Goal: Communication & Community: Answer question/provide support

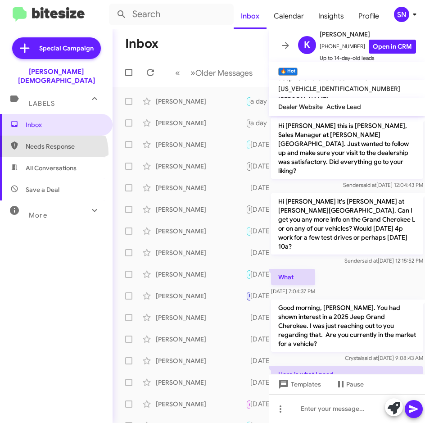
click at [53, 144] on span "Needs Response" at bounding box center [56, 147] width 113 height 22
type input "in:needs-response"
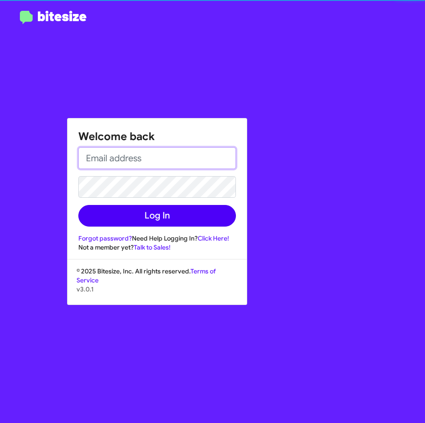
type input "[EMAIL_ADDRESS][PERSON_NAME][DOMAIN_NAME]"
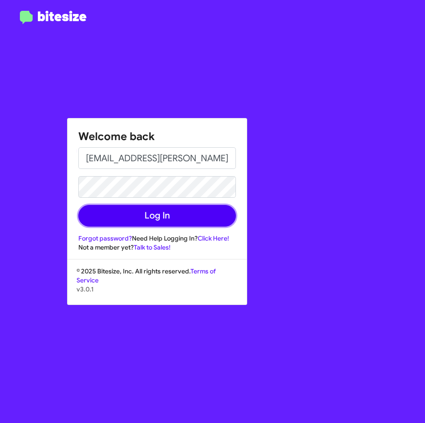
click at [162, 208] on button "Log In" at bounding box center [157, 216] width 158 height 22
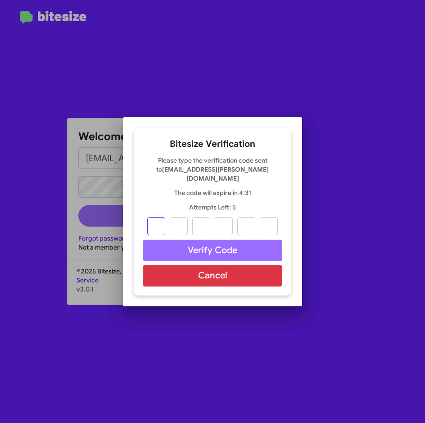
type input "4"
type input "1"
type input "2"
type input "0"
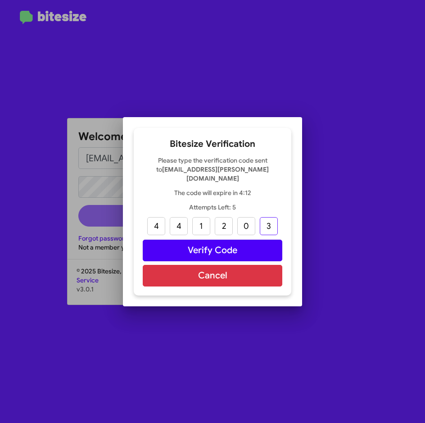
type input "3"
click at [193, 246] on button "Verify Code" at bounding box center [213, 251] width 140 height 22
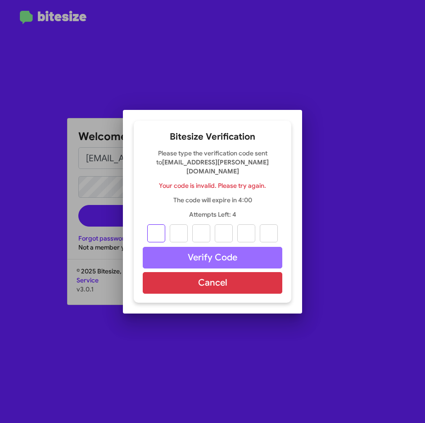
type input "4"
type input "1"
type input "2"
type input "0"
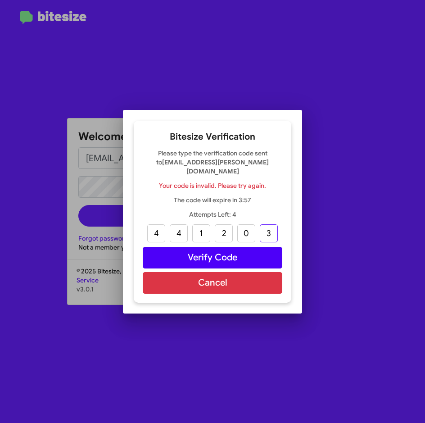
type input "3"
click at [247, 251] on button "Verify Code" at bounding box center [213, 258] width 140 height 22
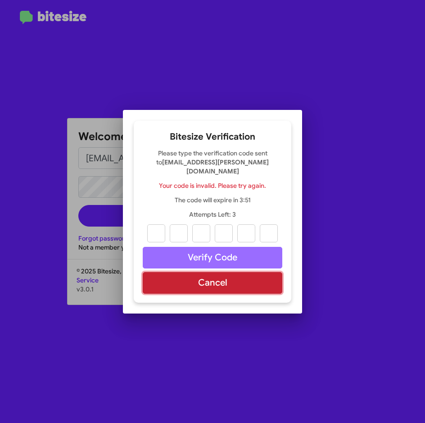
click at [244, 277] on button "Cancel" at bounding box center [213, 283] width 140 height 22
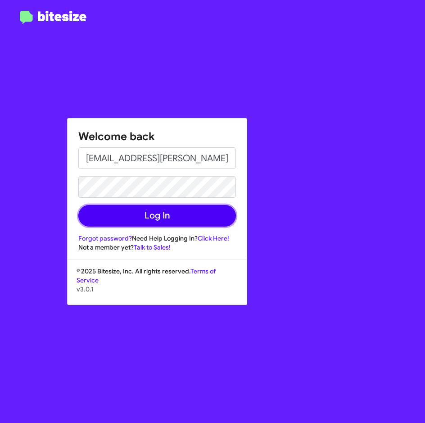
click at [167, 215] on button "Log In" at bounding box center [157, 216] width 158 height 22
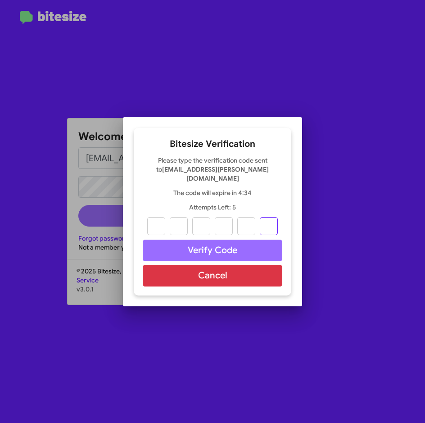
paste input "7"
type input "5"
type input "1"
type input "5"
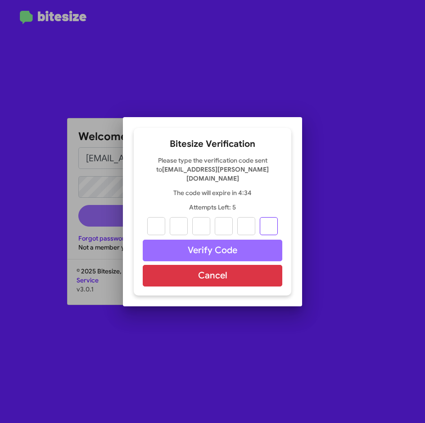
type input "1"
type input "7"
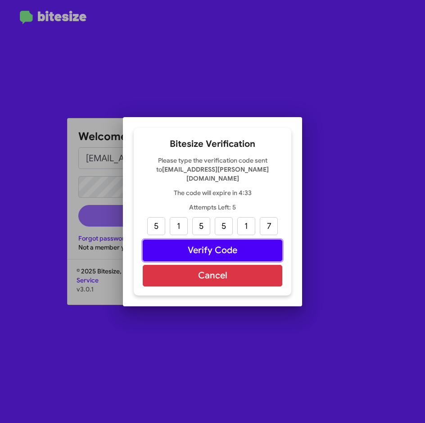
click at [184, 246] on button "Verify Code" at bounding box center [213, 251] width 140 height 22
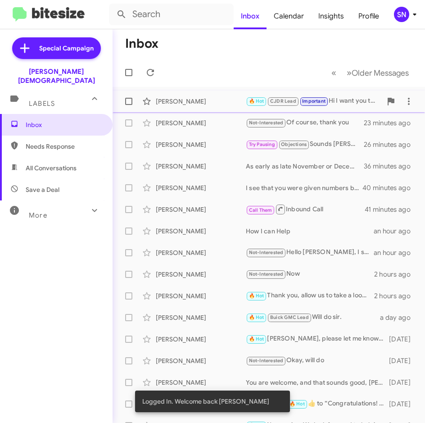
click at [188, 100] on div "[PERSON_NAME]" at bounding box center [201, 101] width 90 height 9
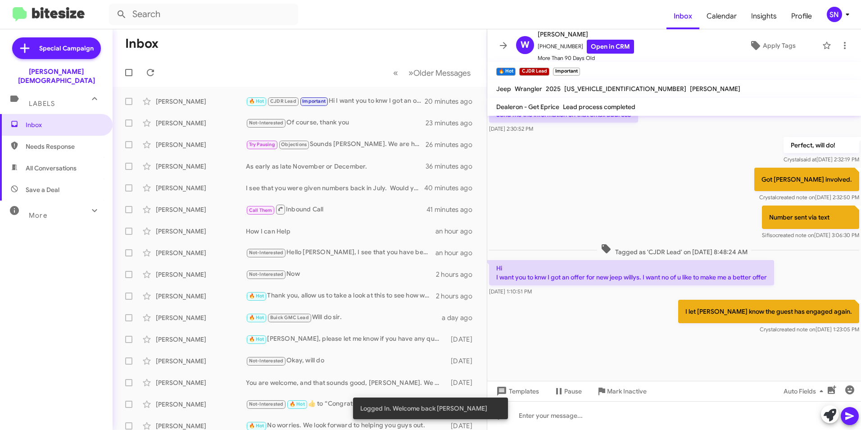
scroll to position [427, 0]
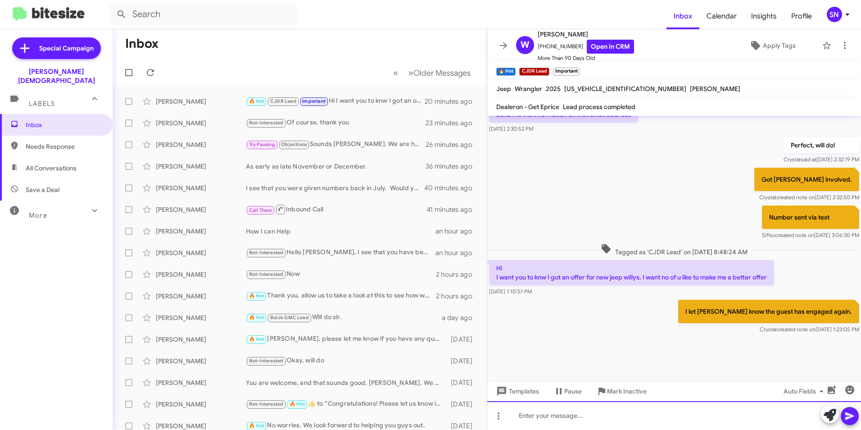
click at [425, 420] on div at bounding box center [674, 415] width 374 height 29
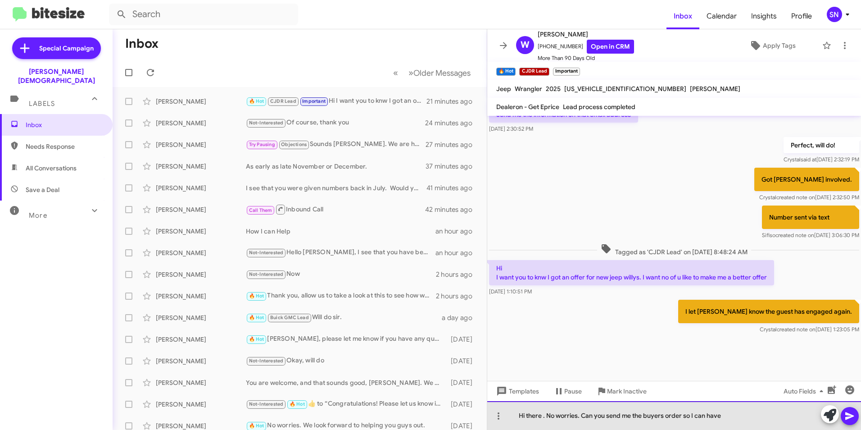
click at [425, 420] on div "Hi there . No worries. Can you send me the buyers order so I can have" at bounding box center [674, 415] width 374 height 29
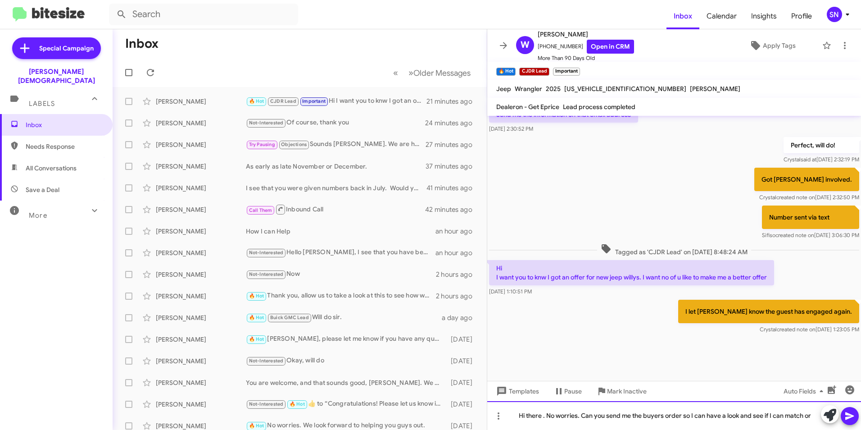
scroll to position [436, 0]
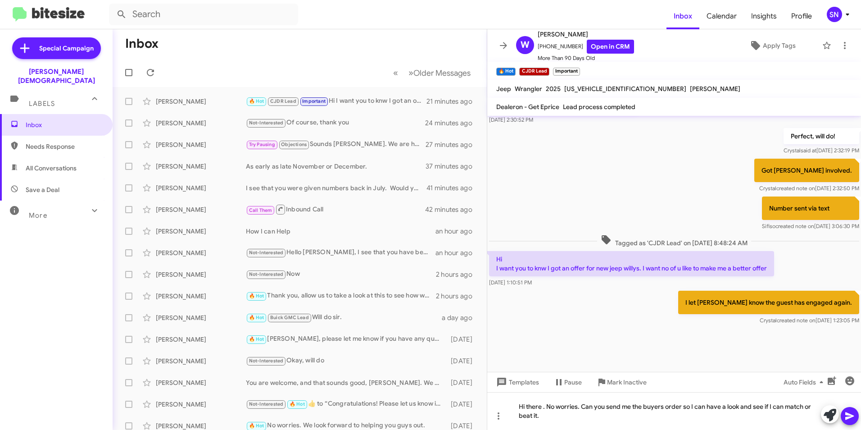
click at [425, 413] on icon at bounding box center [849, 415] width 11 height 11
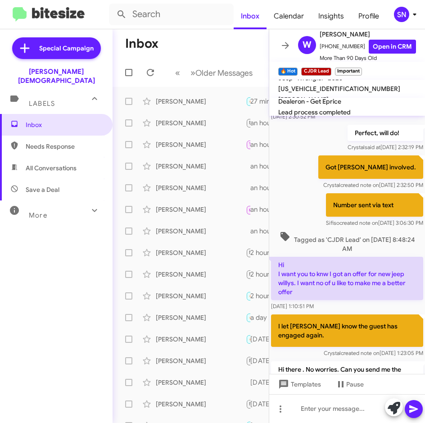
scroll to position [685, 0]
